Goal: Task Accomplishment & Management: Use online tool/utility

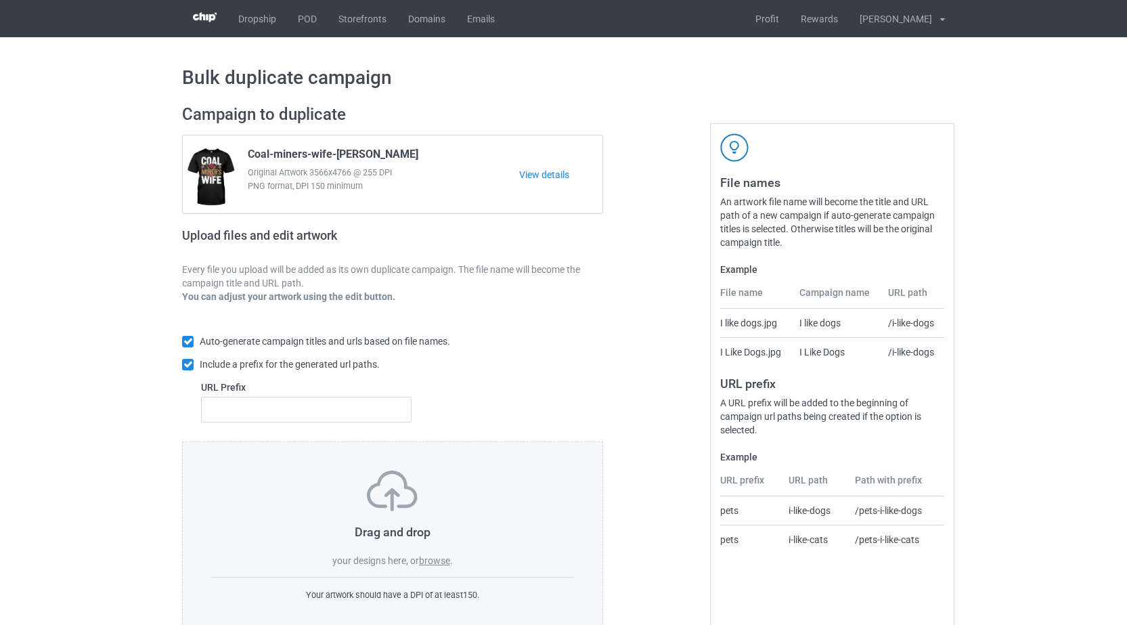
click at [436, 564] on label "browse" at bounding box center [434, 560] width 31 height 11
click at [0, 0] on input "browse" at bounding box center [0, 0] width 0 height 0
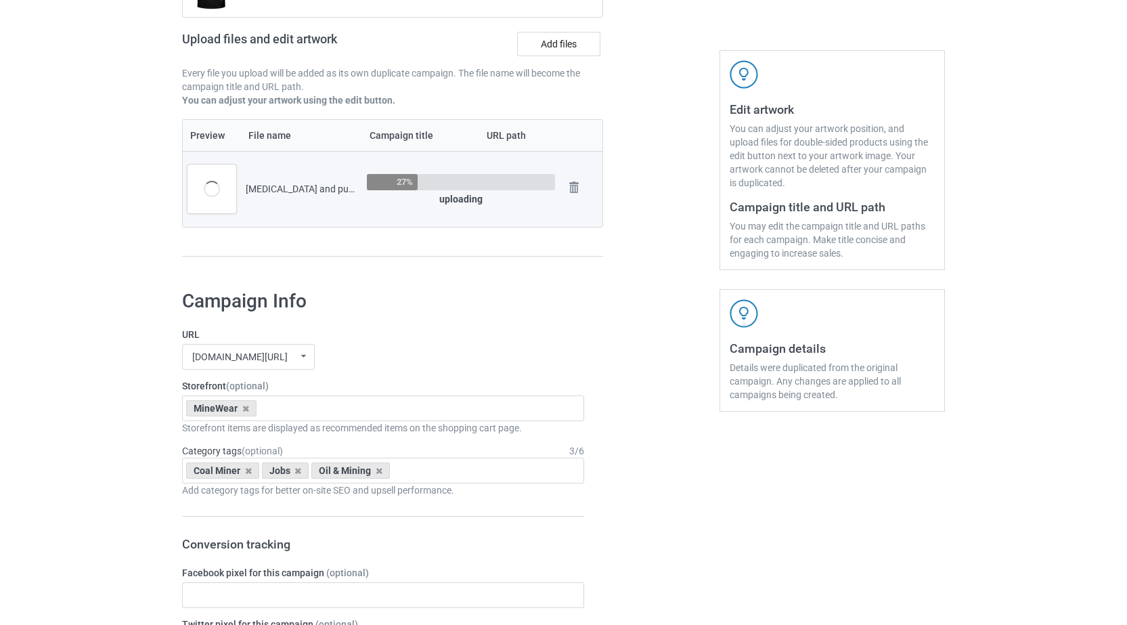
scroll to position [245, 0]
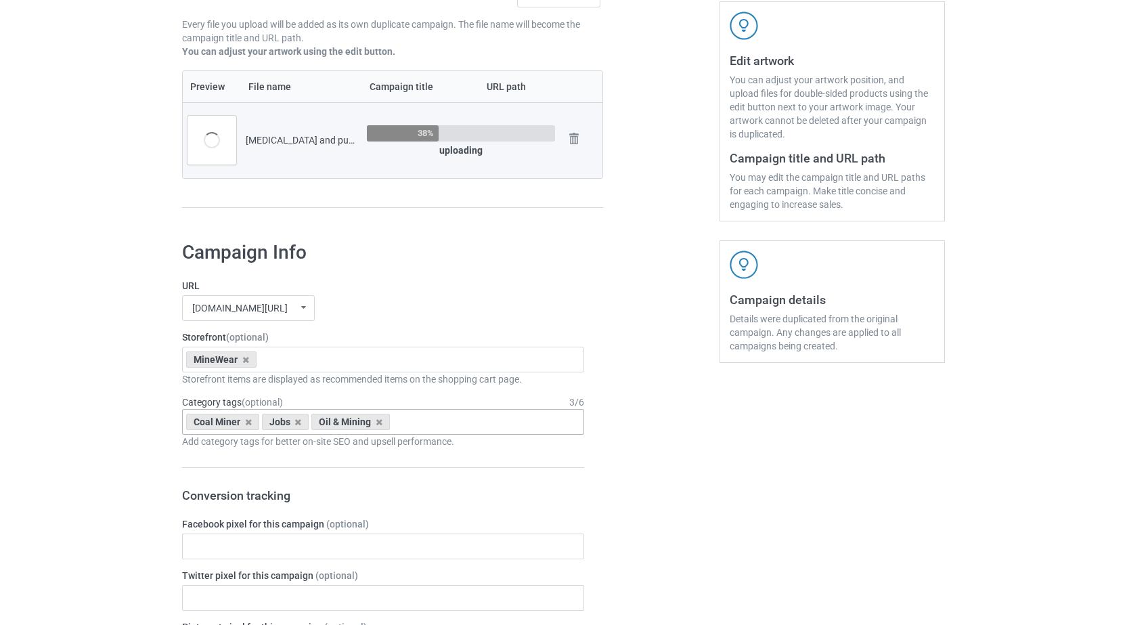
click at [431, 425] on div "Coal Miner Jobs Oil & Mining Age > [DEMOGRAPHIC_DATA] > 1 Age > [DEMOGRAPHIC_DA…" at bounding box center [383, 422] width 402 height 26
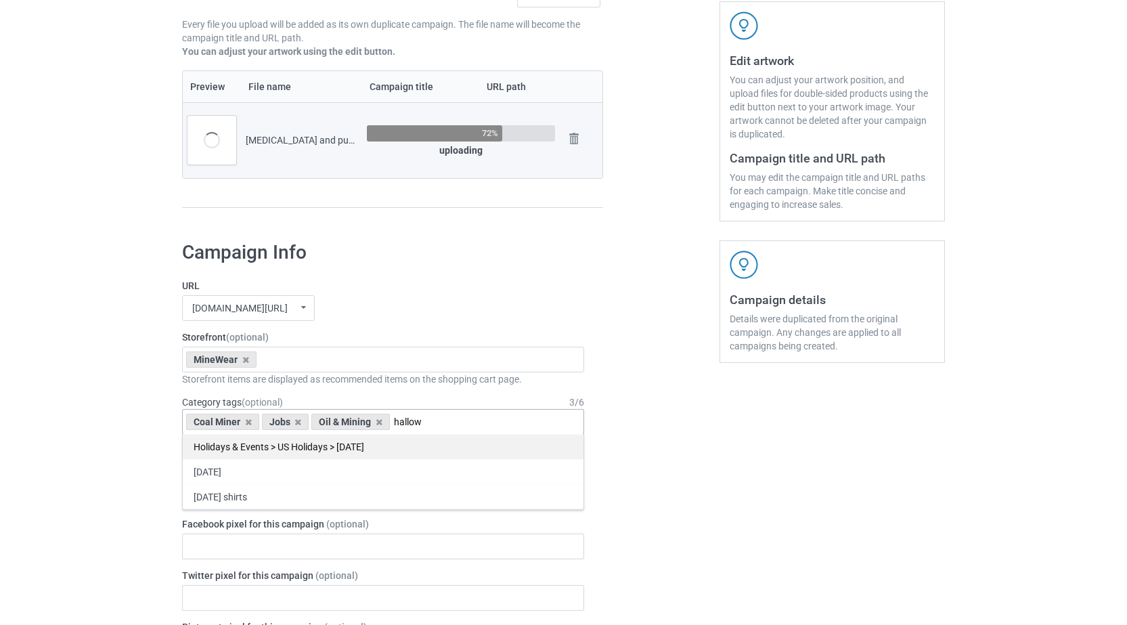
type input "hallow"
click at [317, 449] on div "Holidays & Events > US Holidays > [DATE]" at bounding box center [383, 446] width 401 height 25
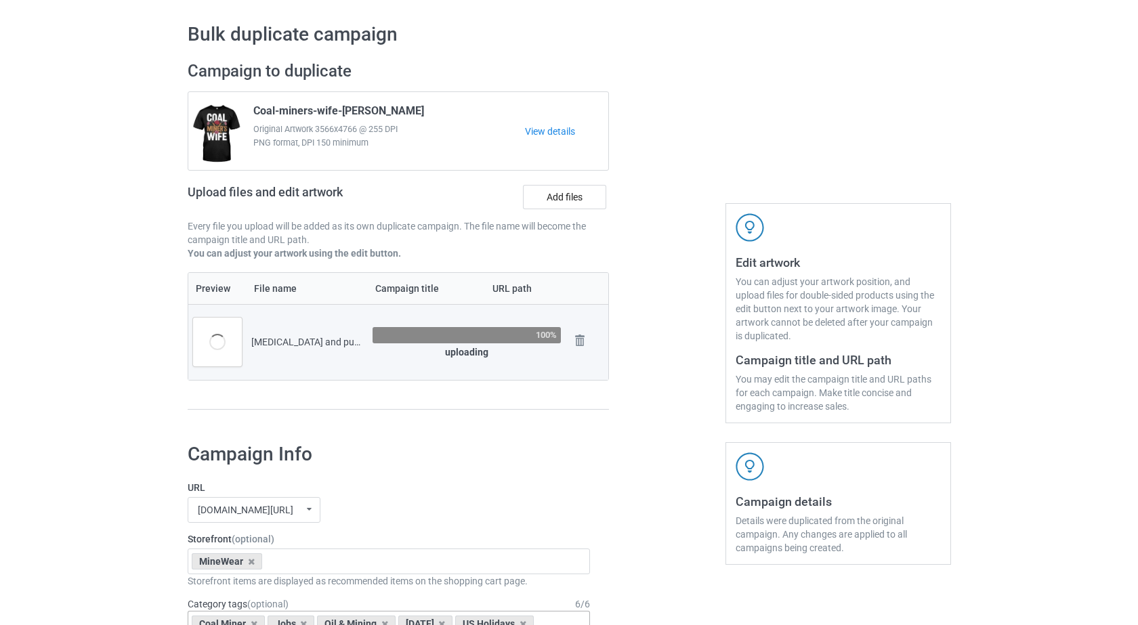
scroll to position [0, 0]
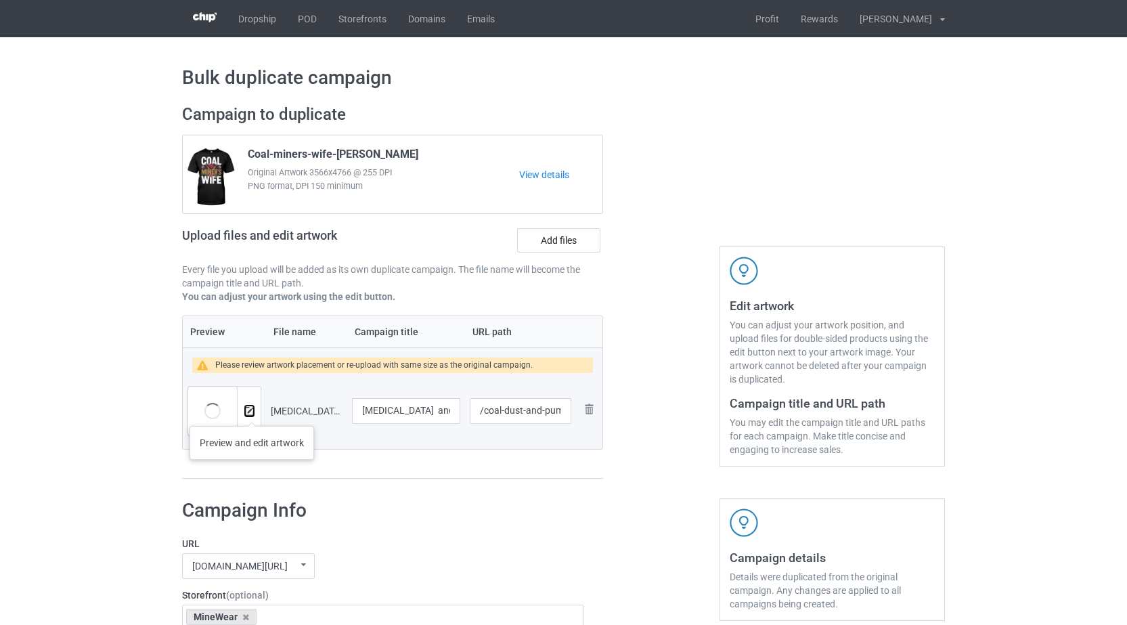
click at [252, 412] on img at bounding box center [249, 411] width 9 height 9
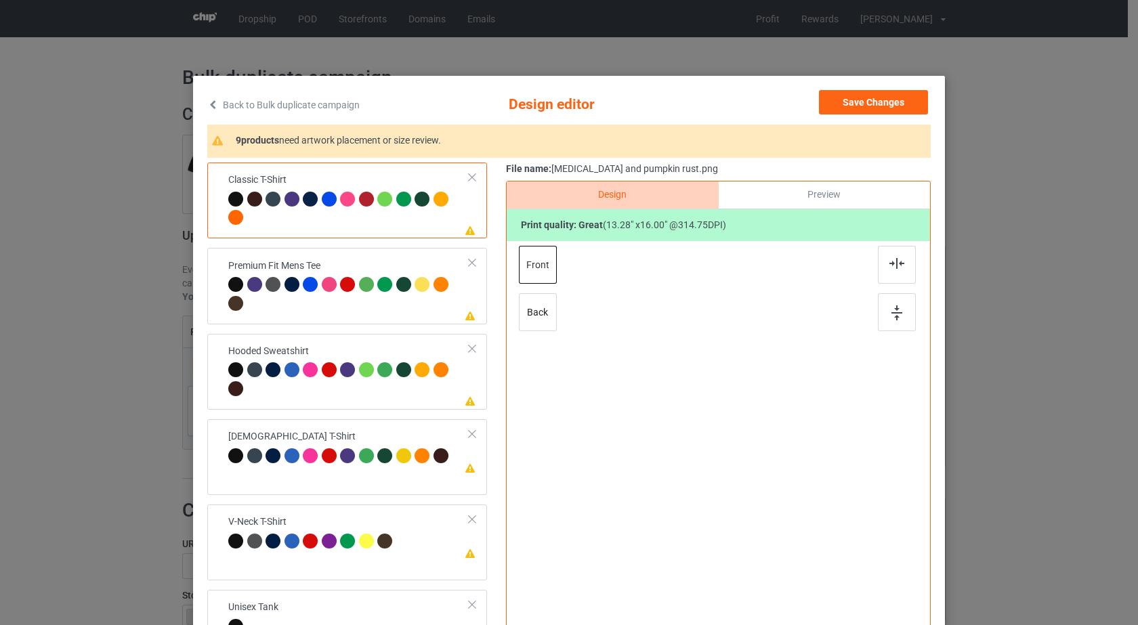
click at [427, 208] on div at bounding box center [423, 201] width 19 height 19
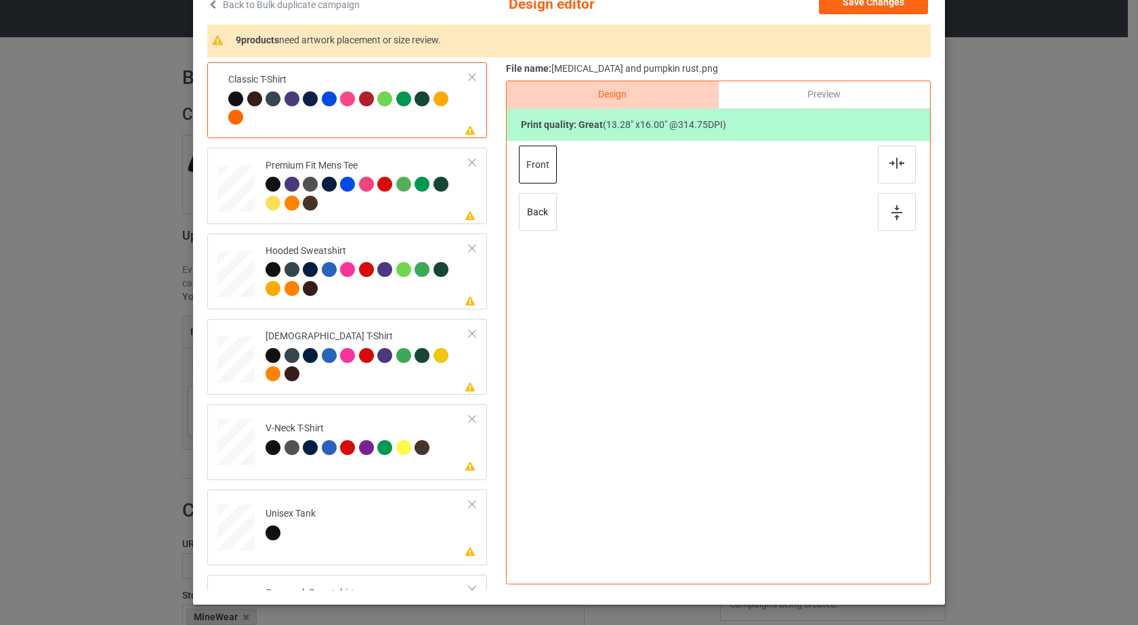
scroll to position [103, 0]
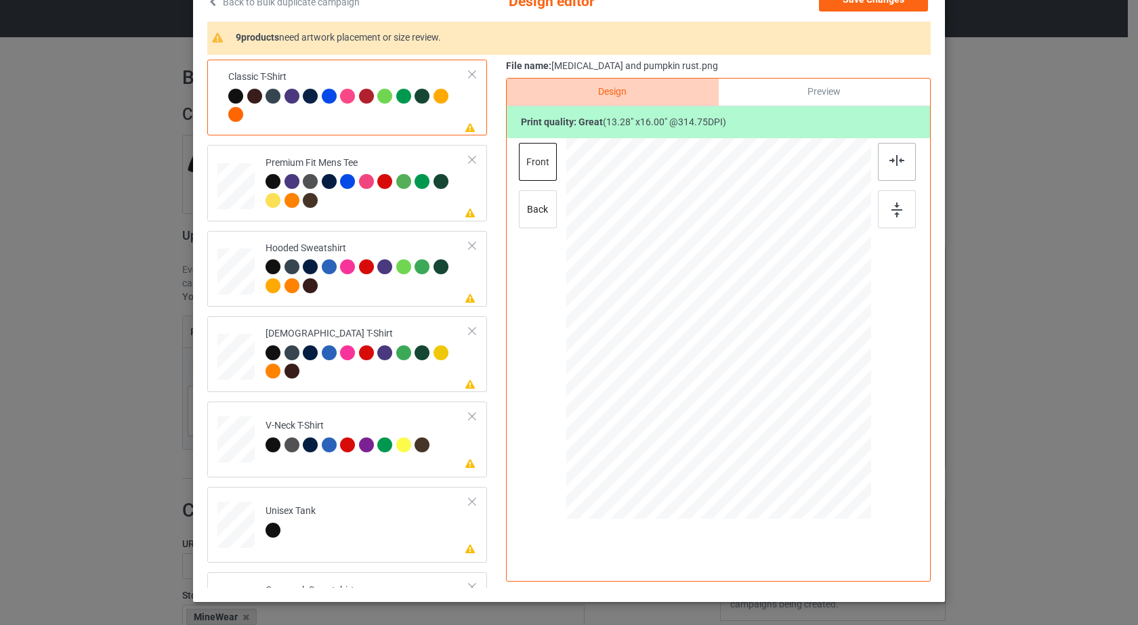
click at [884, 173] on div at bounding box center [897, 162] width 38 height 38
click at [897, 221] on div at bounding box center [897, 209] width 38 height 38
click at [400, 202] on div at bounding box center [367, 192] width 204 height 37
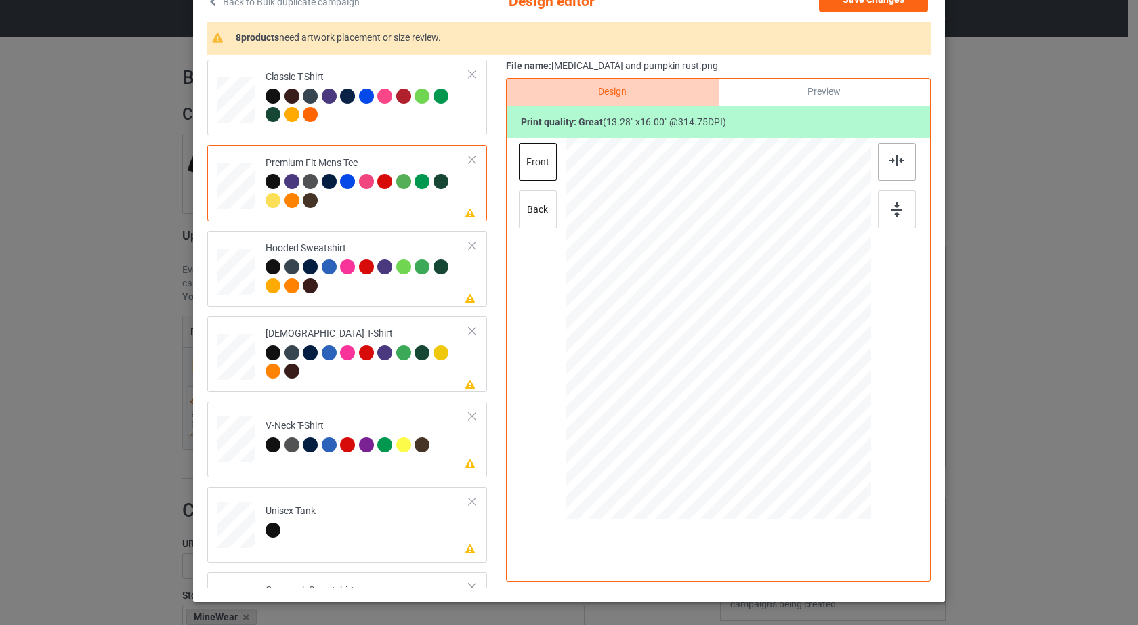
click at [892, 167] on div at bounding box center [897, 162] width 38 height 38
click at [891, 214] on img at bounding box center [896, 209] width 11 height 15
click at [413, 298] on td "Please review artwork placement Hooded Sweatshirt" at bounding box center [367, 268] width 219 height 65
click at [890, 167] on div at bounding box center [897, 162] width 38 height 38
click at [892, 225] on div at bounding box center [897, 209] width 38 height 38
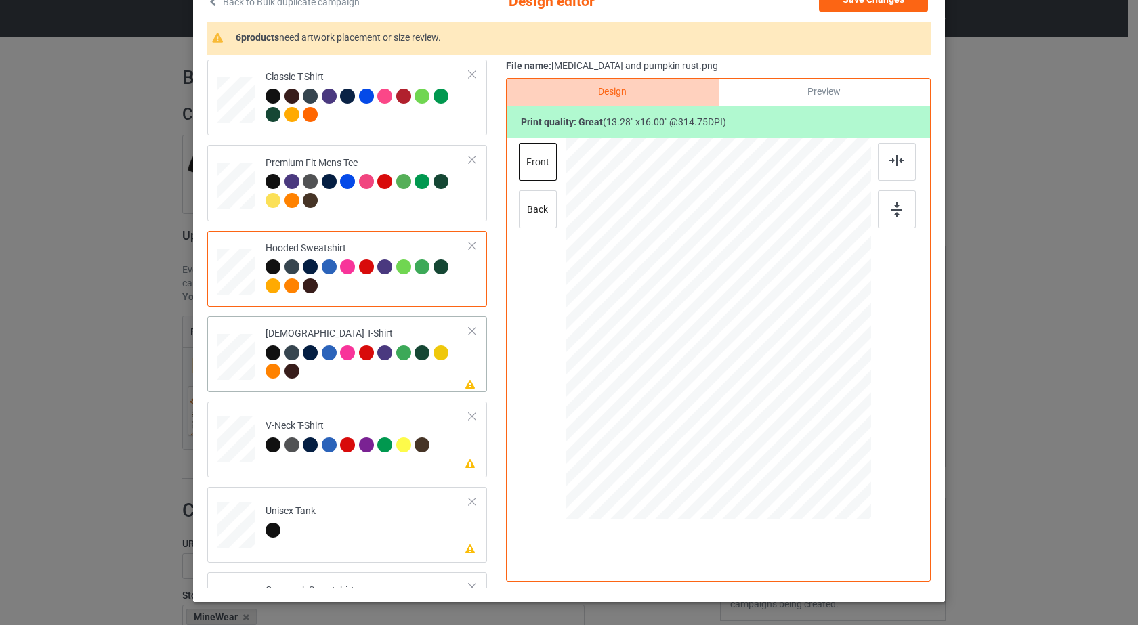
click at [410, 374] on div at bounding box center [367, 363] width 204 height 37
click at [900, 163] on div at bounding box center [897, 162] width 38 height 38
click at [897, 213] on img at bounding box center [896, 209] width 11 height 15
click at [408, 519] on td "Please review artwork placement Unisex Tank" at bounding box center [367, 522] width 219 height 60
click at [892, 172] on div at bounding box center [897, 162] width 38 height 38
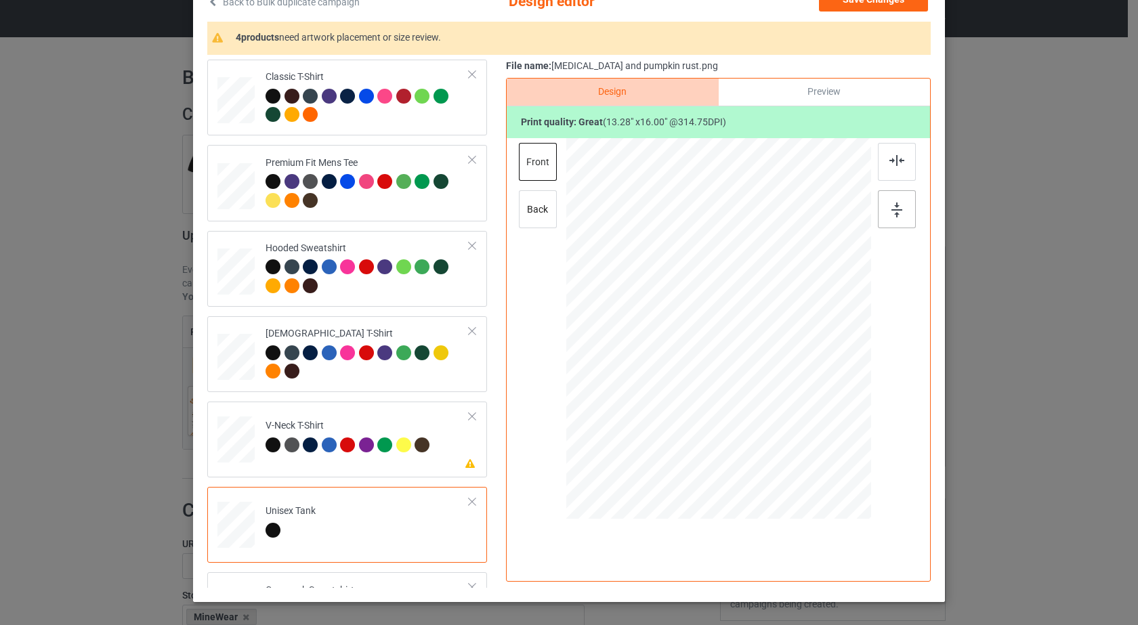
click at [892, 208] on img at bounding box center [896, 209] width 11 height 15
click at [423, 450] on div at bounding box center [423, 446] width 19 height 19
click at [890, 171] on div at bounding box center [897, 162] width 38 height 38
click at [894, 216] on img at bounding box center [896, 209] width 11 height 15
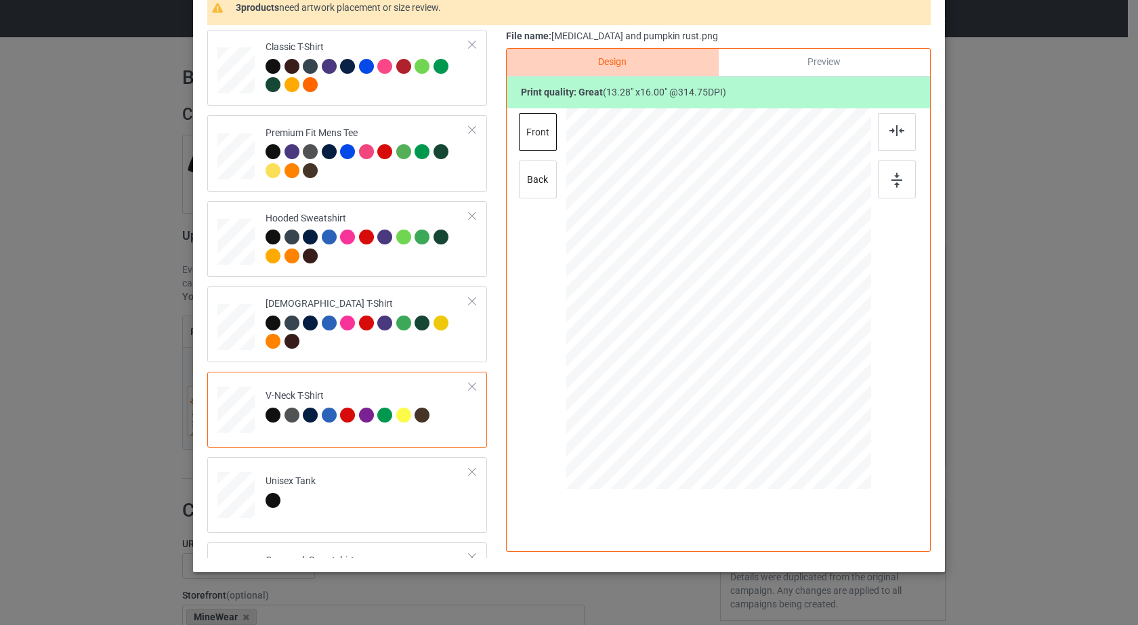
scroll to position [156, 0]
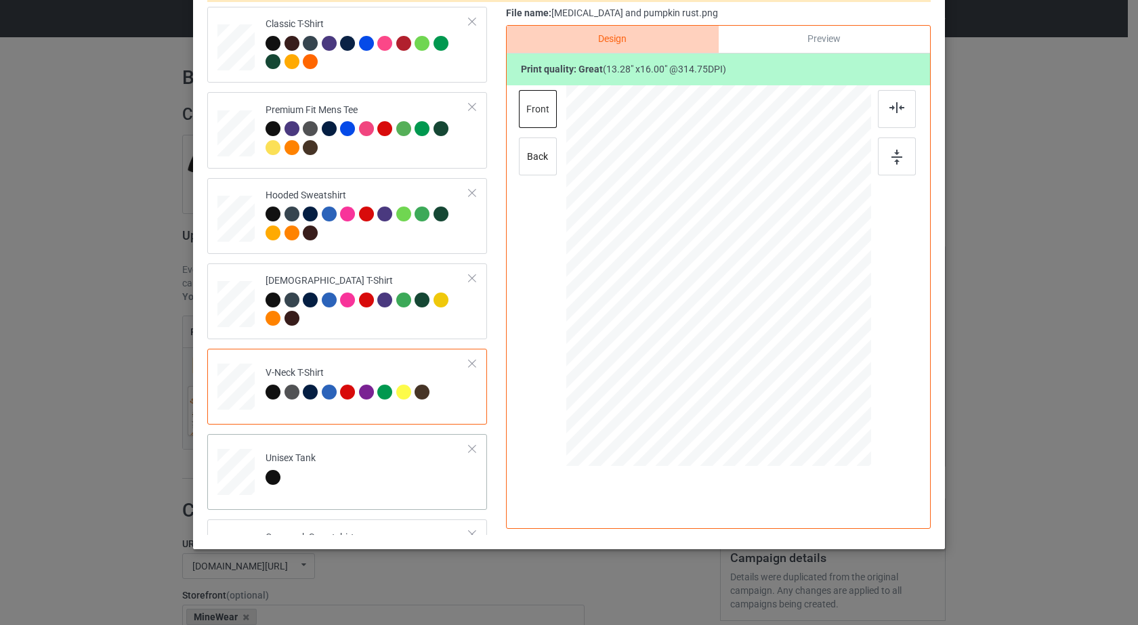
click at [376, 451] on td "Unisex Tank" at bounding box center [367, 469] width 219 height 60
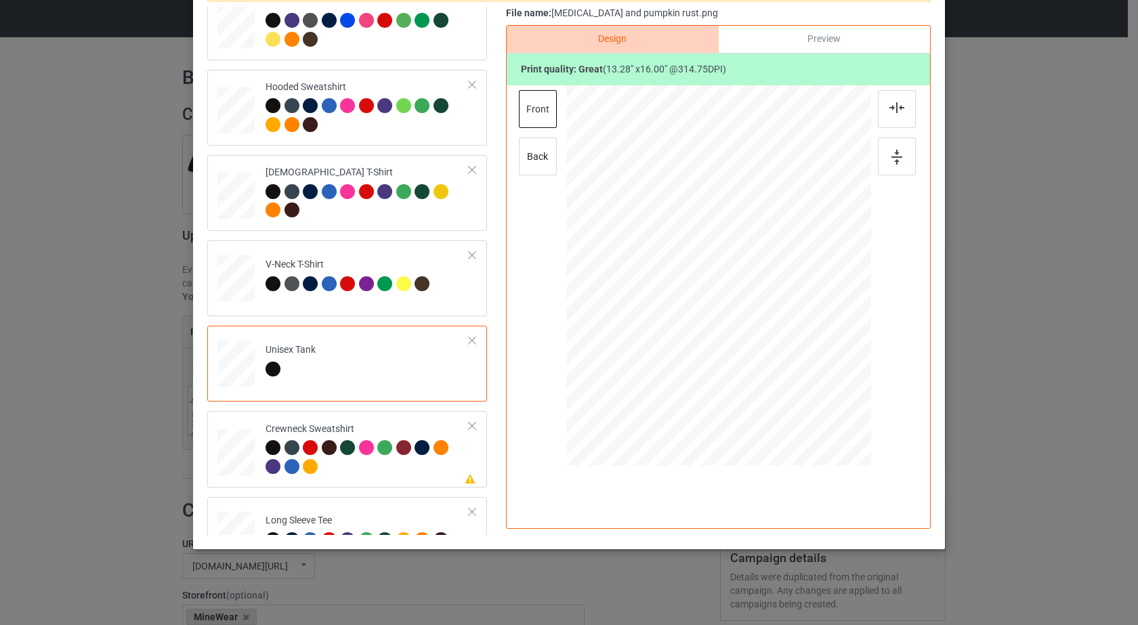
scroll to position [232, 0]
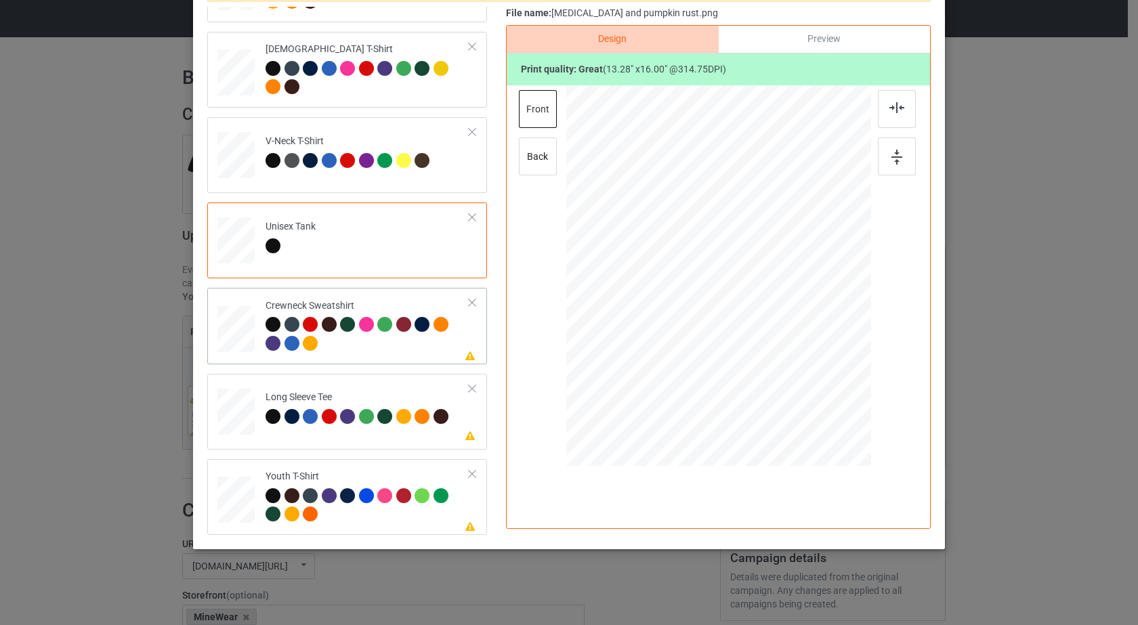
click at [395, 349] on div at bounding box center [367, 335] width 204 height 37
click at [889, 106] on img at bounding box center [896, 107] width 15 height 11
click at [891, 151] on img at bounding box center [896, 157] width 11 height 15
click at [414, 518] on div at bounding box center [367, 506] width 204 height 37
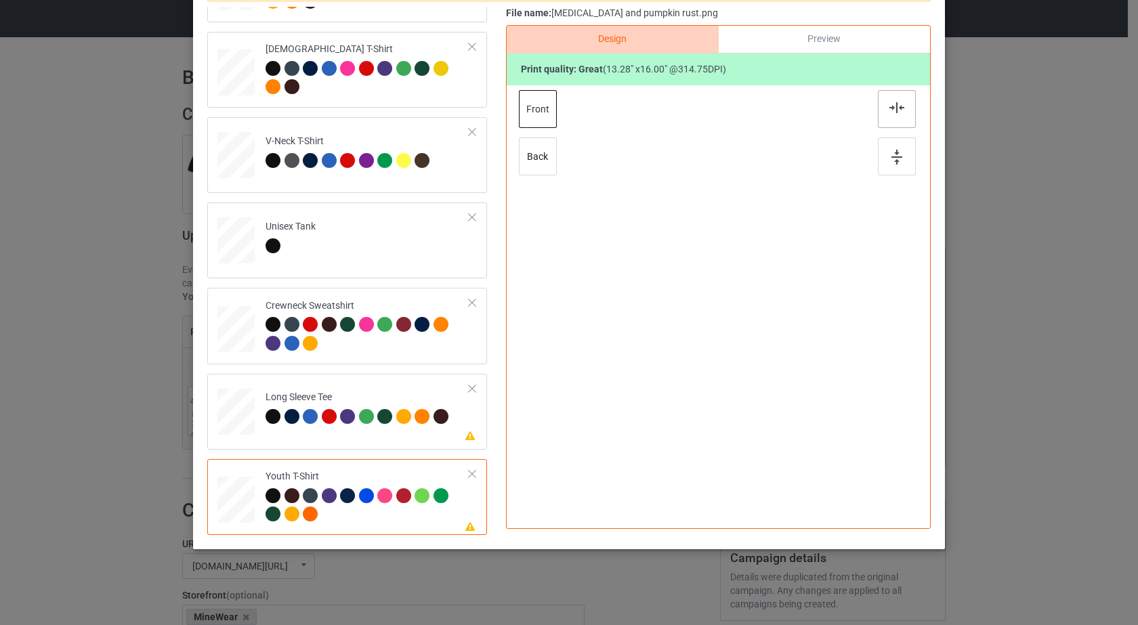
click at [882, 100] on div at bounding box center [897, 109] width 38 height 38
click at [882, 156] on div at bounding box center [897, 156] width 38 height 38
click at [432, 434] on td "Please review artwork placement Long Sleeve Tee" at bounding box center [367, 409] width 219 height 60
click at [909, 105] on div at bounding box center [897, 109] width 38 height 38
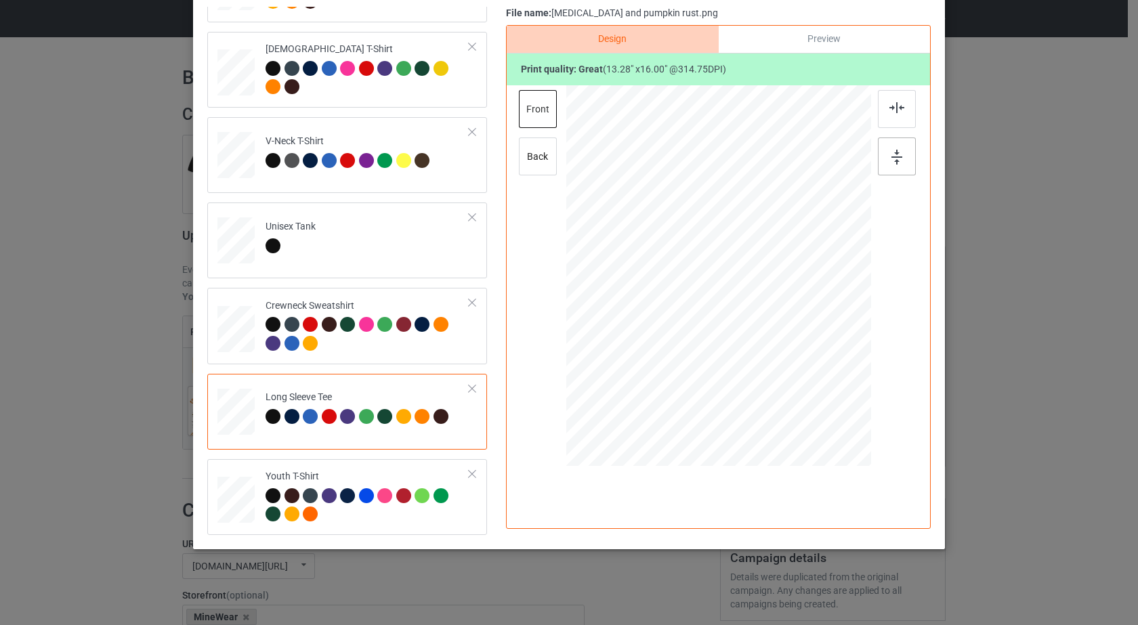
click at [897, 154] on img at bounding box center [896, 157] width 11 height 15
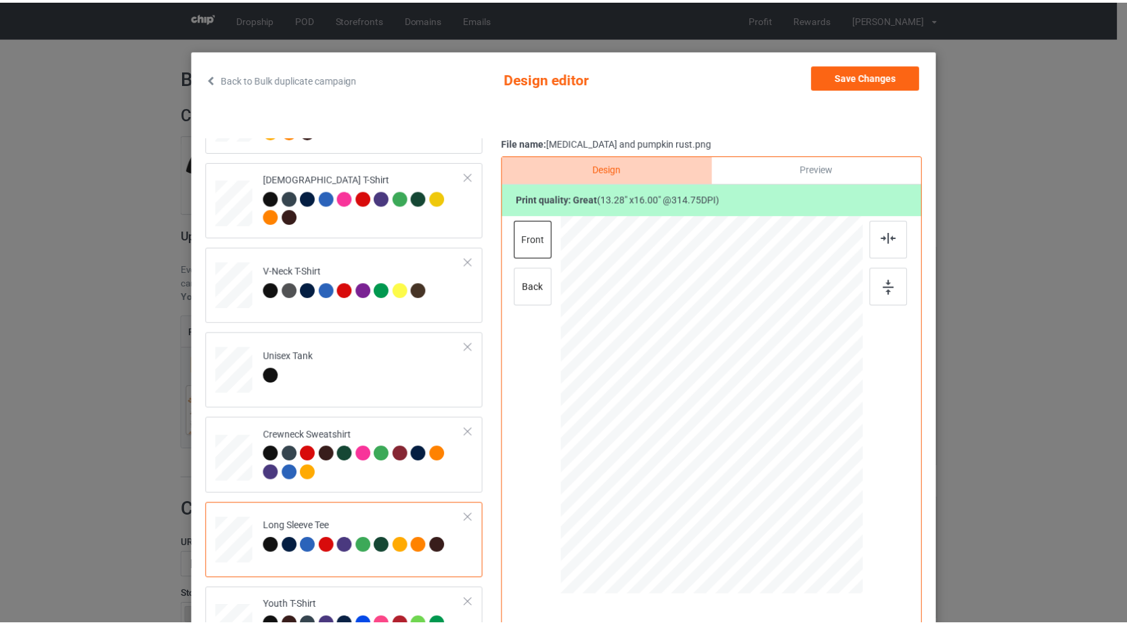
scroll to position [0, 0]
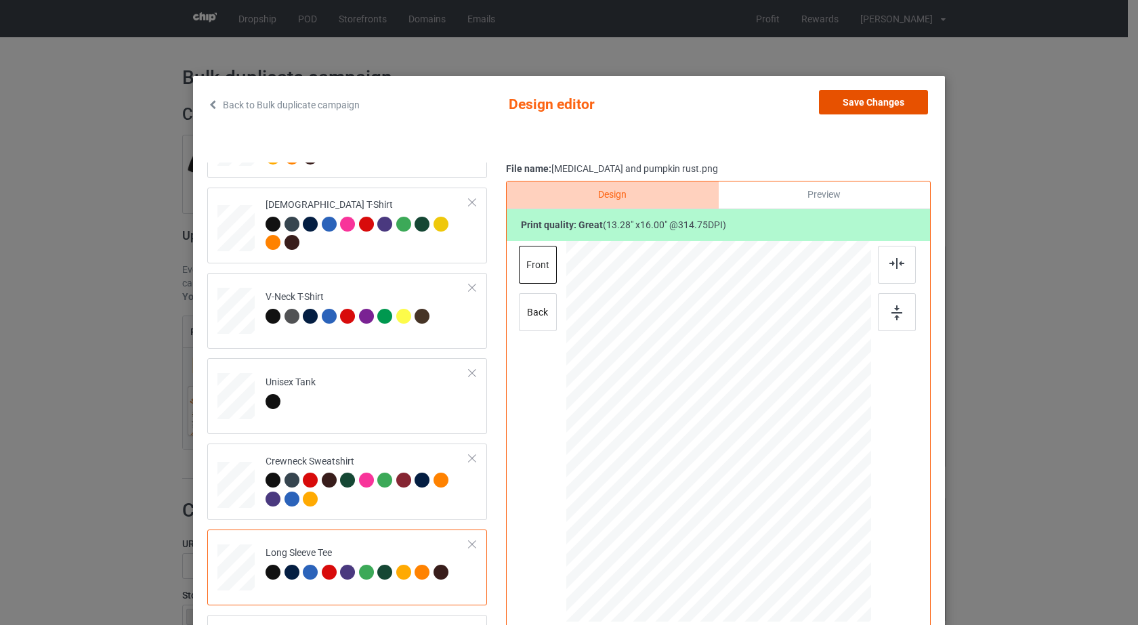
click at [891, 103] on button "Save Changes" at bounding box center [873, 102] width 109 height 24
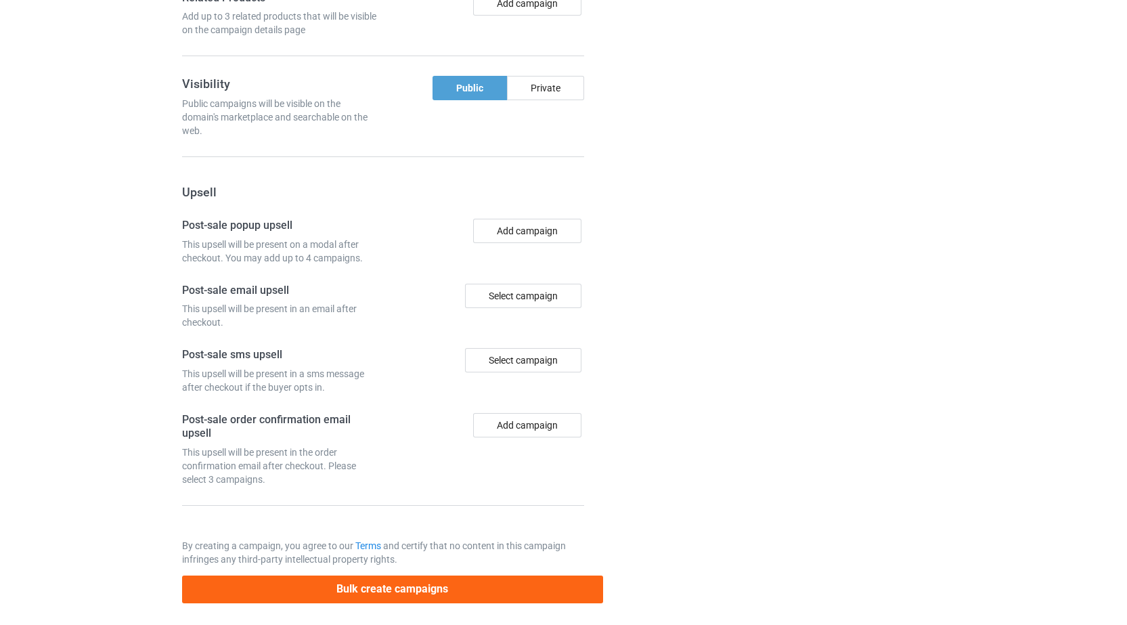
scroll to position [1133, 0]
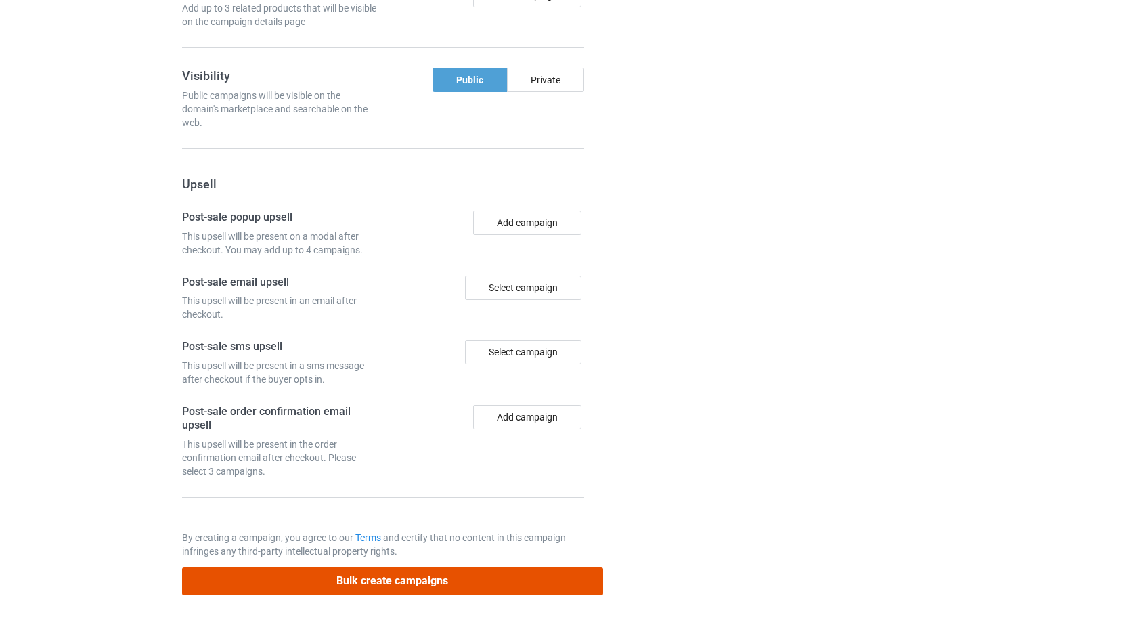
click at [383, 584] on button "Bulk create campaigns" at bounding box center [392, 581] width 421 height 28
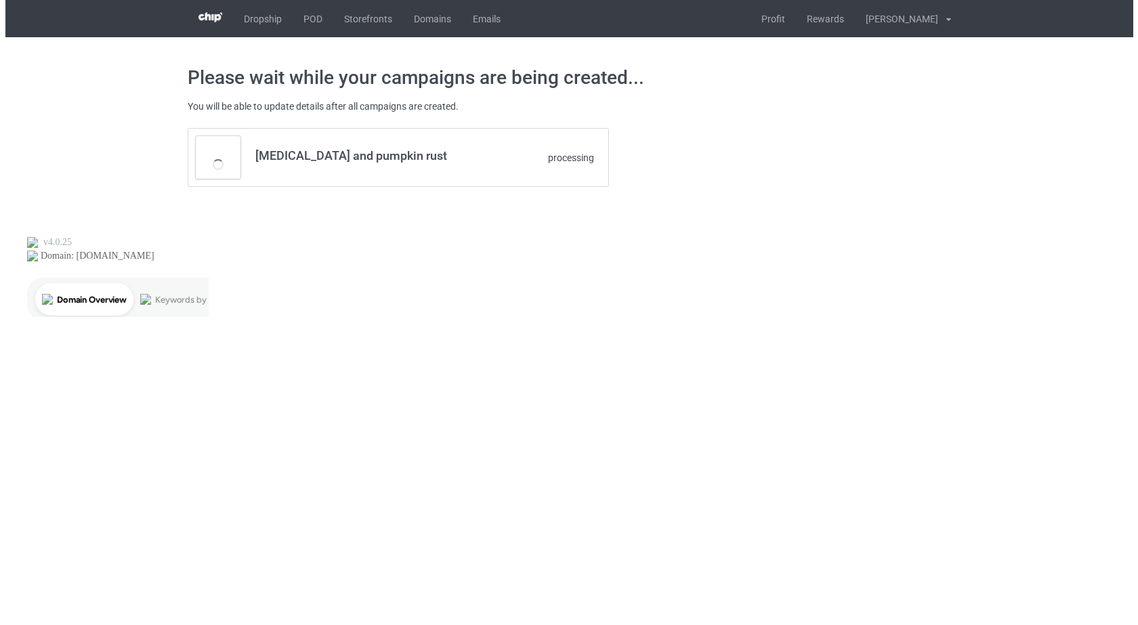
scroll to position [0, 0]
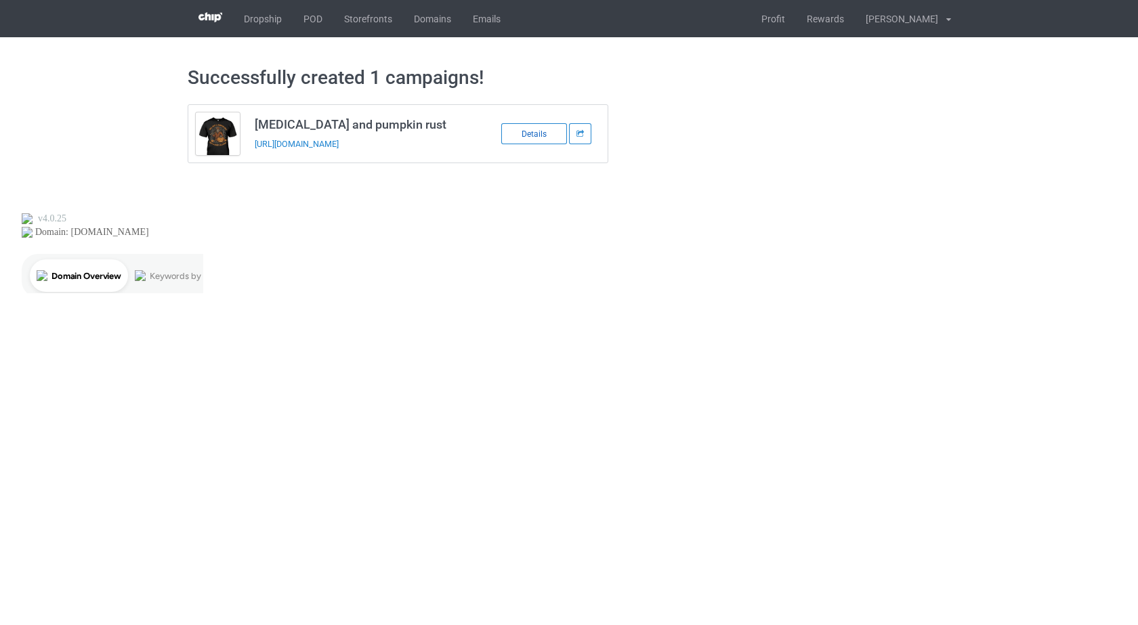
click at [530, 135] on div "Details" at bounding box center [534, 133] width 66 height 21
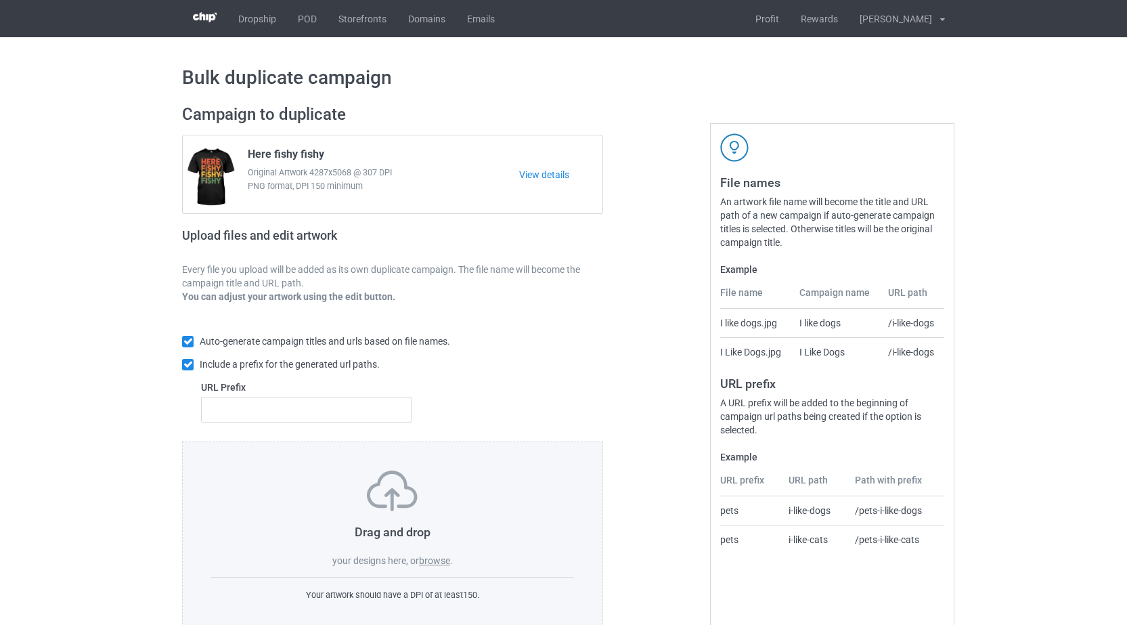
scroll to position [35, 0]
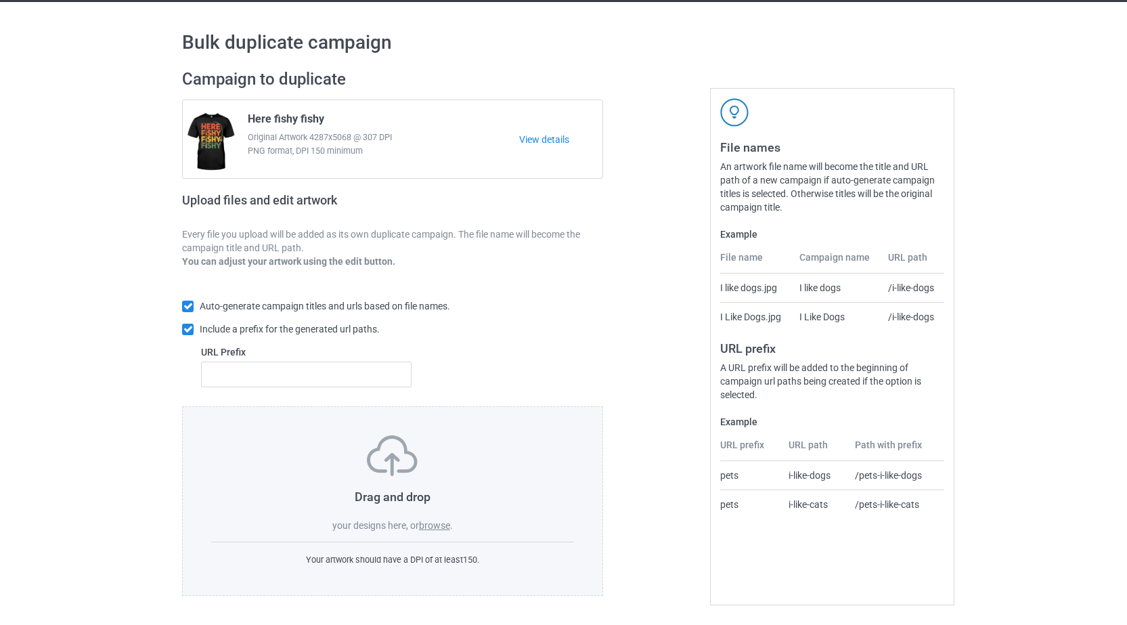
click at [438, 525] on label "browse" at bounding box center [434, 525] width 31 height 11
click at [0, 0] on input "browse" at bounding box center [0, 0] width 0 height 0
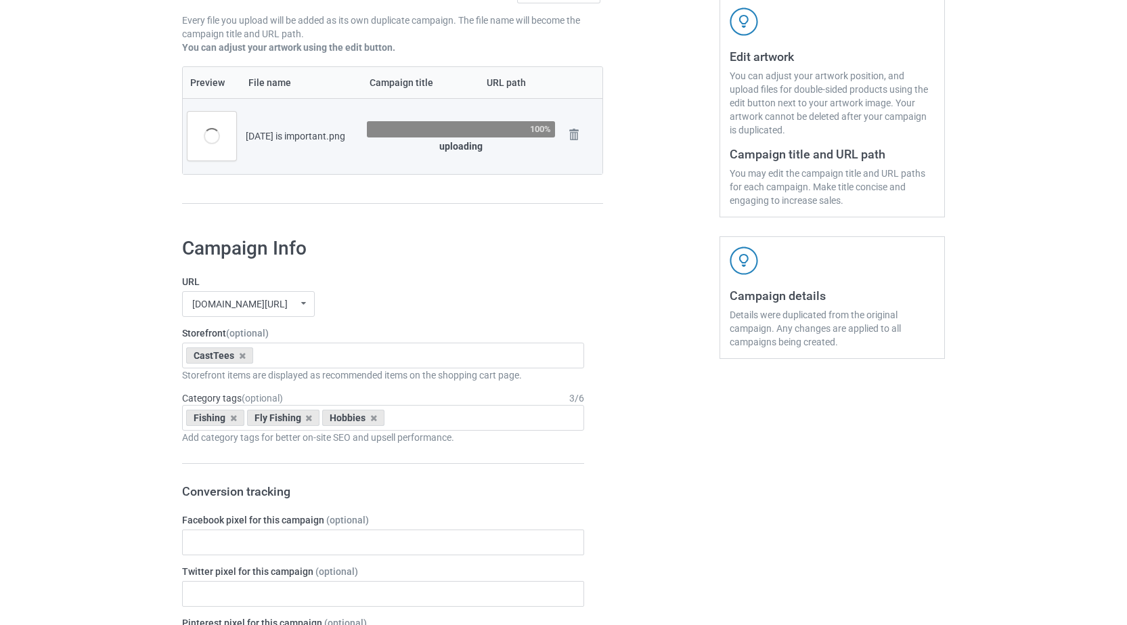
scroll to position [305, 0]
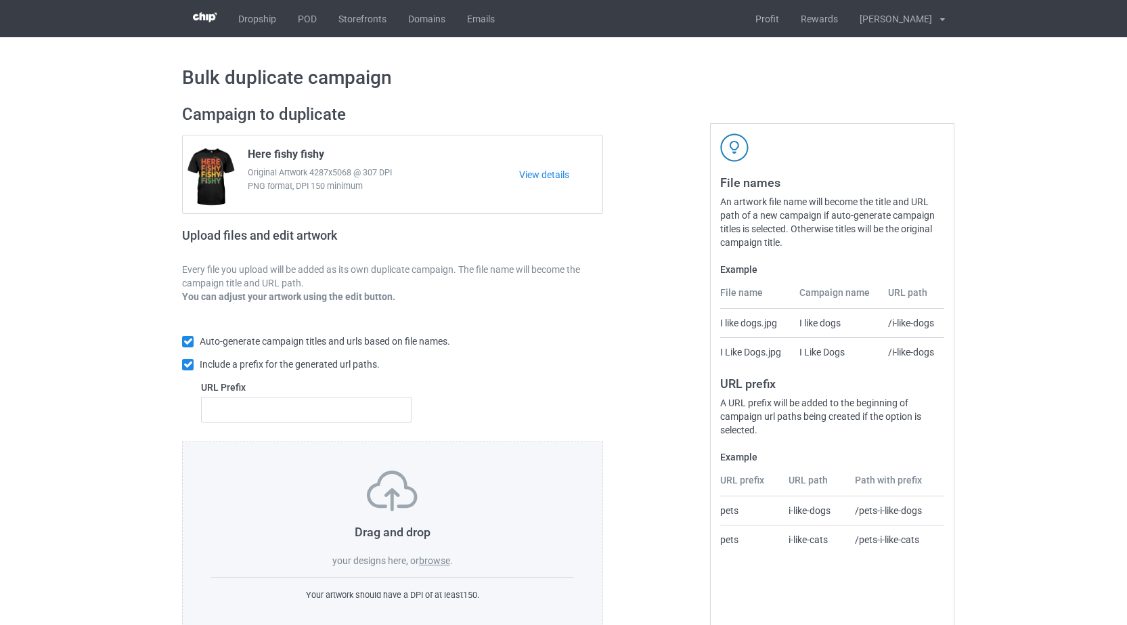
click at [443, 565] on label "browse" at bounding box center [434, 560] width 31 height 11
click at [0, 0] on input "browse" at bounding box center [0, 0] width 0 height 0
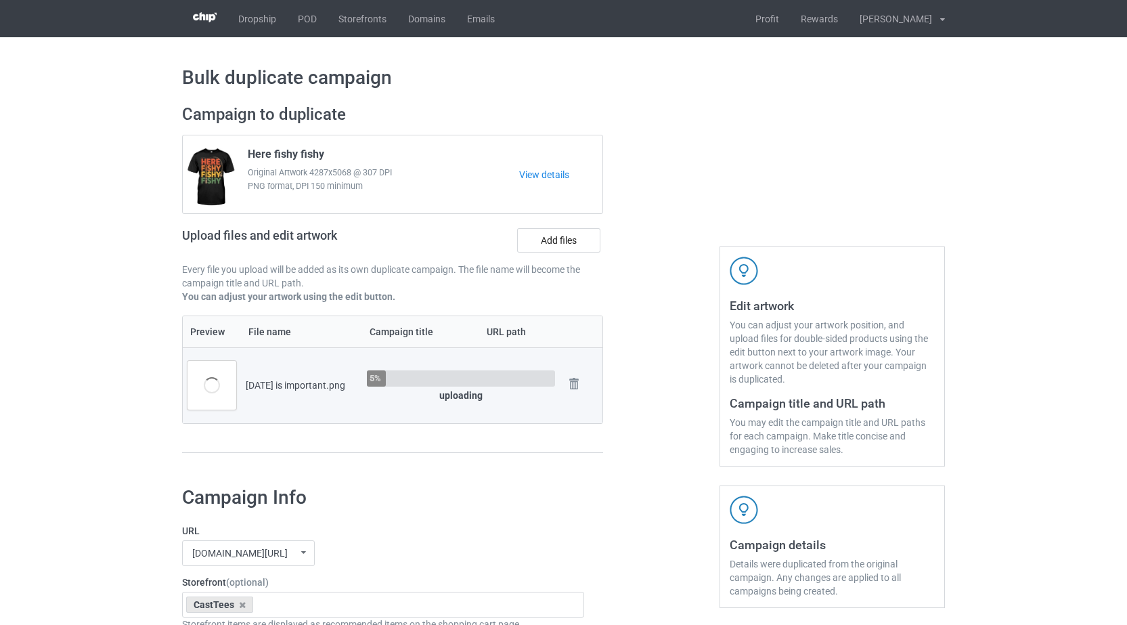
scroll to position [79, 0]
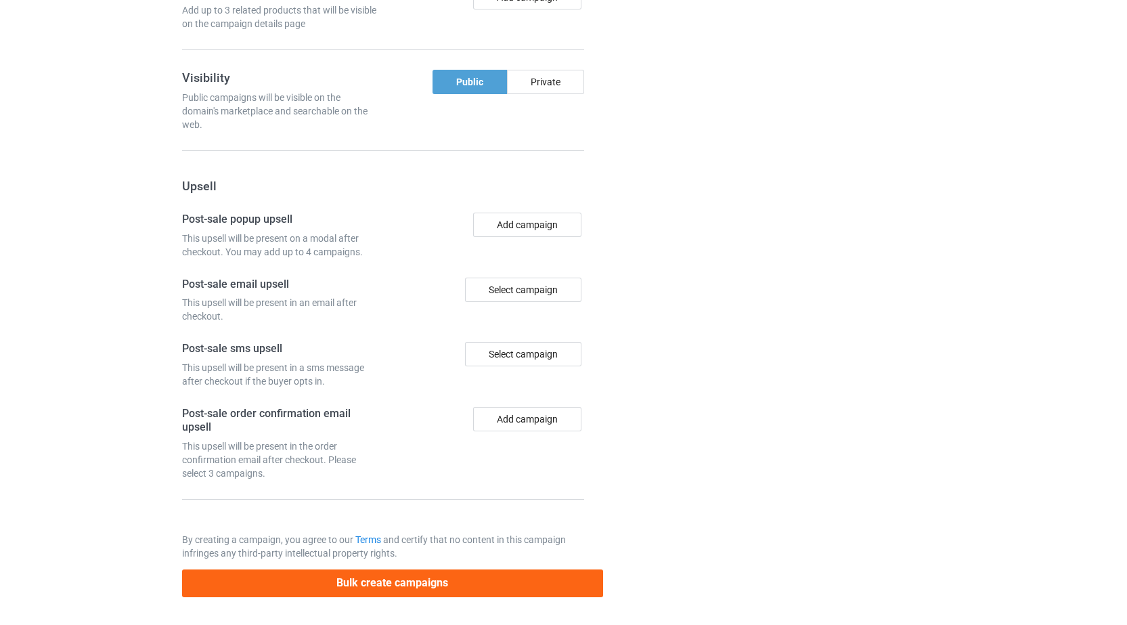
scroll to position [1114, 0]
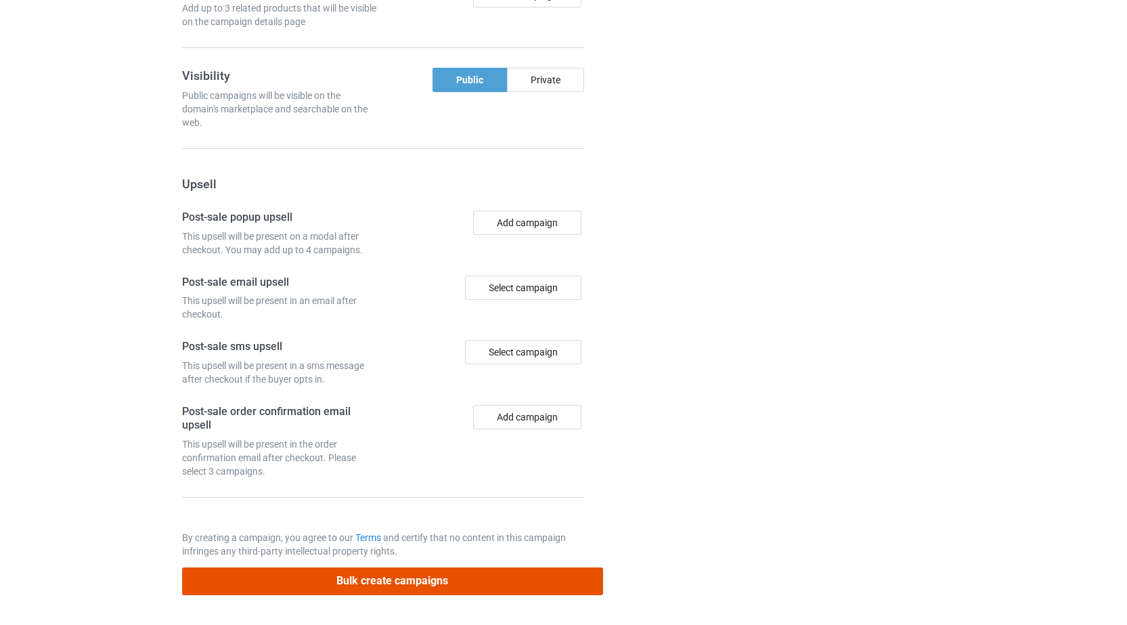
click at [397, 578] on button "Bulk create campaigns" at bounding box center [392, 581] width 421 height 28
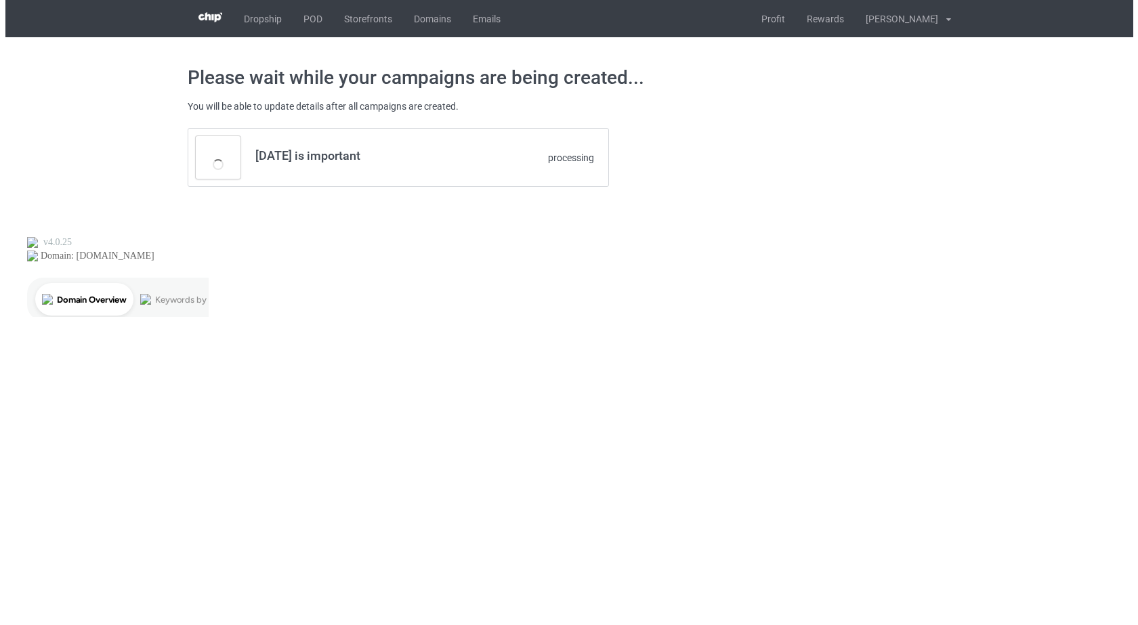
scroll to position [0, 0]
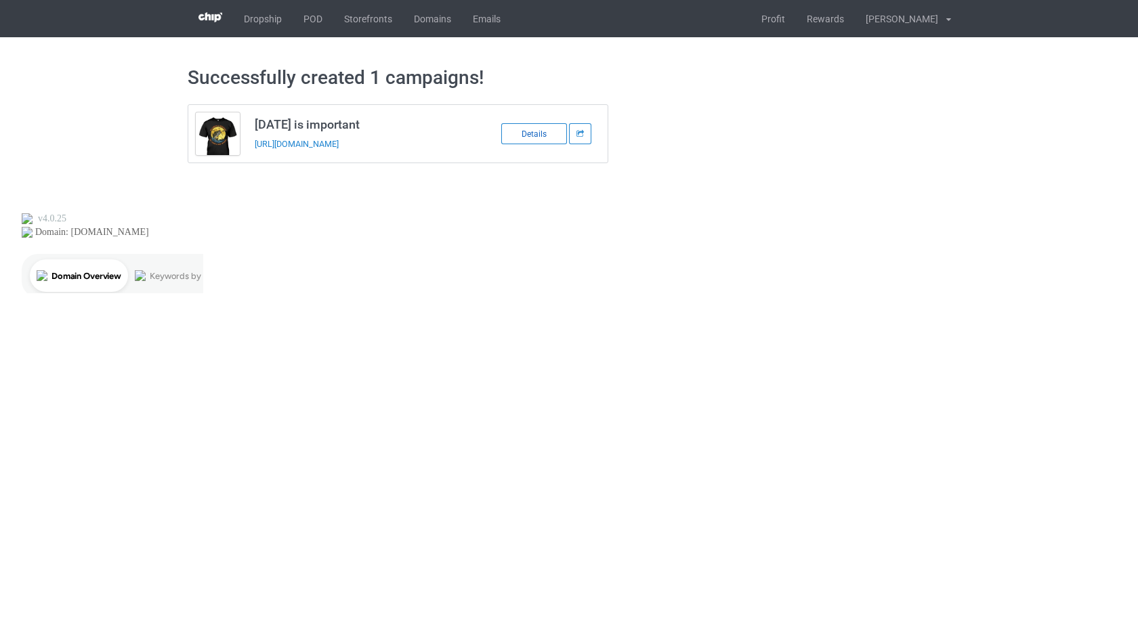
click at [530, 139] on div "Details" at bounding box center [534, 133] width 66 height 21
